Goal: Information Seeking & Learning: Learn about a topic

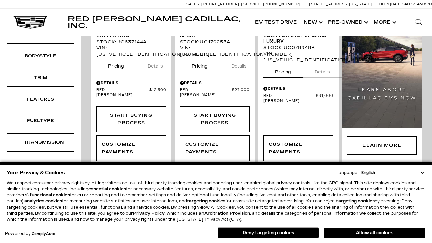
scroll to position [98, 0]
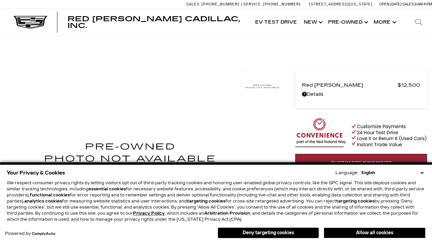
scroll to position [375, 0]
